Goal: Task Accomplishment & Management: Manage account settings

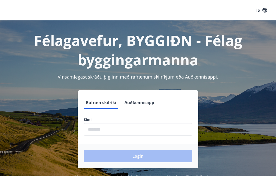
click at [124, 128] on input "phone" at bounding box center [138, 129] width 108 height 13
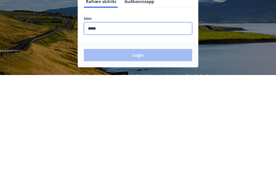
type input "********"
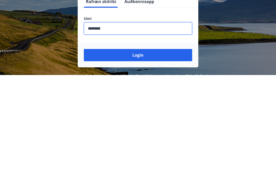
scroll to position [84, 0]
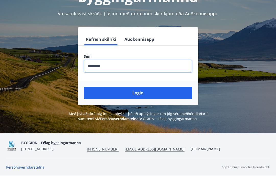
click at [149, 87] on button "Login" at bounding box center [138, 93] width 108 height 12
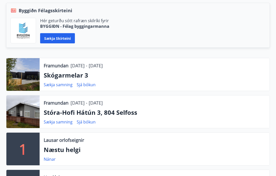
scroll to position [124, 0]
click at [65, 125] on link "Sækja samning" at bounding box center [58, 122] width 29 height 6
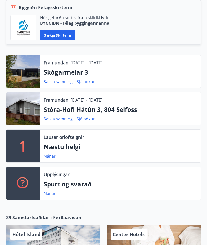
scroll to position [127, 0]
click at [91, 119] on link "Sjá bókun" at bounding box center [86, 119] width 19 height 6
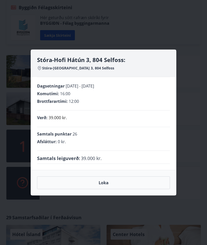
click at [100, 42] on div "Stóra-Hofi Hátún 3, 804 Selfoss: Stóra-[GEOGRAPHIC_DATA] 3, 804 Selfoss Dagsetn…" at bounding box center [103, 122] width 207 height 245
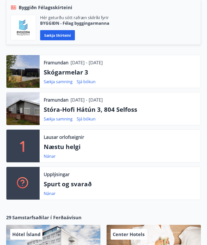
click at [66, 119] on link "Sækja samning" at bounding box center [58, 119] width 29 height 6
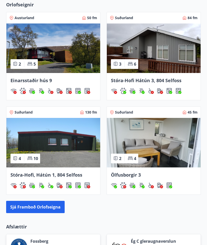
scroll to position [0, 0]
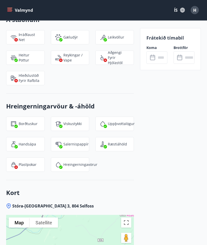
scroll to position [596, 0]
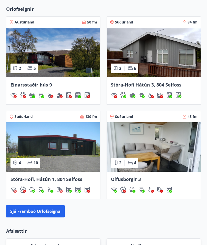
scroll to position [501, 0]
click at [154, 61] on img at bounding box center [154, 53] width 94 height 50
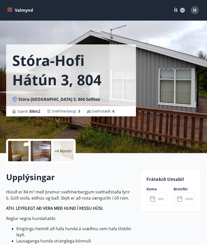
click at [64, 151] on p "+4 Myndir" at bounding box center [63, 151] width 17 height 5
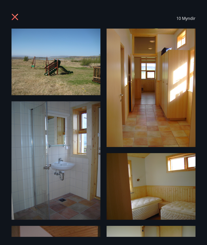
click at [159, 131] on img at bounding box center [151, 88] width 89 height 119
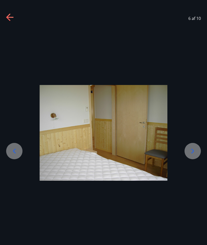
click at [187, 181] on div at bounding box center [103, 133] width 207 height 96
click at [188, 180] on div at bounding box center [103, 133] width 207 height 96
click at [193, 184] on div at bounding box center [103, 133] width 207 height 208
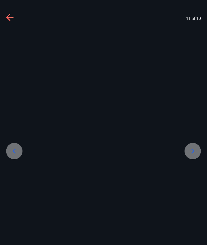
click at [190, 188] on div at bounding box center [103, 133] width 207 height 208
click at [9, 187] on div at bounding box center [103, 133] width 207 height 208
click at [16, 185] on div at bounding box center [103, 133] width 207 height 208
click at [14, 41] on div at bounding box center [103, 133] width 207 height 208
click at [8, 41] on div at bounding box center [103, 133] width 207 height 208
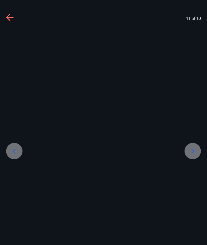
click at [196, 183] on div at bounding box center [103, 133] width 207 height 208
click at [17, 184] on div at bounding box center [103, 133] width 207 height 208
click at [14, 186] on div at bounding box center [103, 133] width 207 height 208
click at [80, 159] on div at bounding box center [103, 133] width 207 height 208
click at [9, 42] on div at bounding box center [103, 133] width 207 height 208
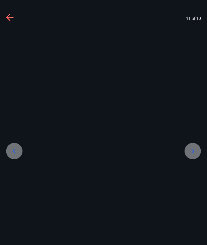
click at [10, 41] on div at bounding box center [103, 133] width 207 height 208
click at [11, 43] on div at bounding box center [103, 133] width 207 height 208
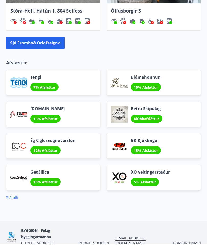
scroll to position [669, 0]
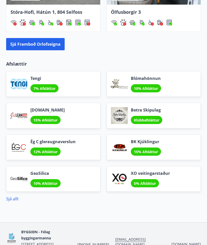
click at [48, 46] on button "Sjá framboð orlofseigna" at bounding box center [35, 44] width 58 height 12
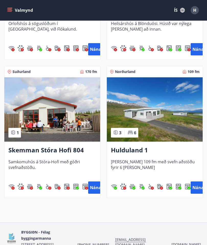
scroll to position [911, 0]
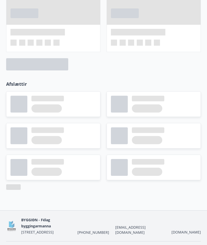
scroll to position [606, 0]
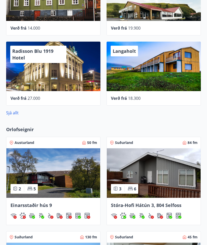
scroll to position [380, 0]
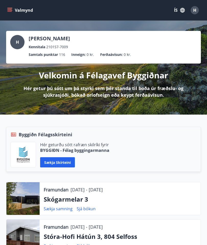
click at [193, 16] on button "H" at bounding box center [194, 10] width 12 height 12
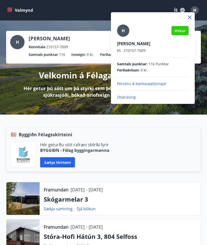
click at [142, 97] on p "Útskráning" at bounding box center [153, 97] width 72 height 5
click at [134, 95] on p "Útskráning" at bounding box center [153, 97] width 72 height 5
click at [131, 97] on p "Útskráning" at bounding box center [153, 97] width 72 height 5
click at [131, 96] on p "Útskráning" at bounding box center [153, 97] width 72 height 5
